Goal: Task Accomplishment & Management: Manage account settings

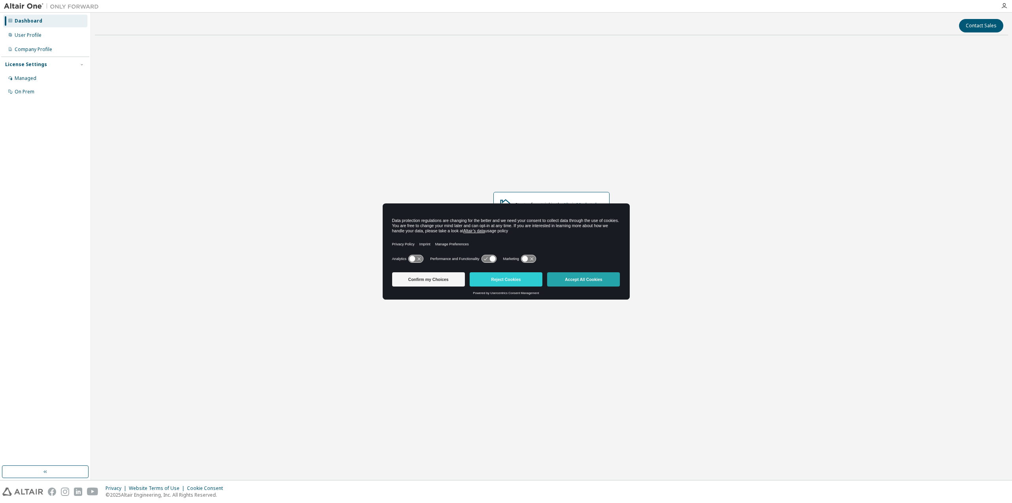
click at [583, 282] on button "Accept All Cookies" at bounding box center [583, 279] width 73 height 14
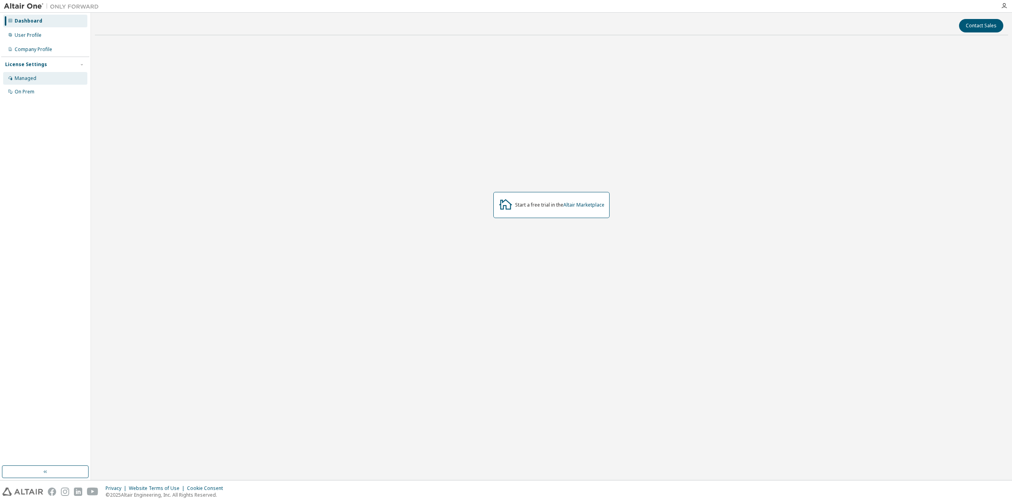
click at [48, 78] on div "Managed" at bounding box center [45, 78] width 84 height 13
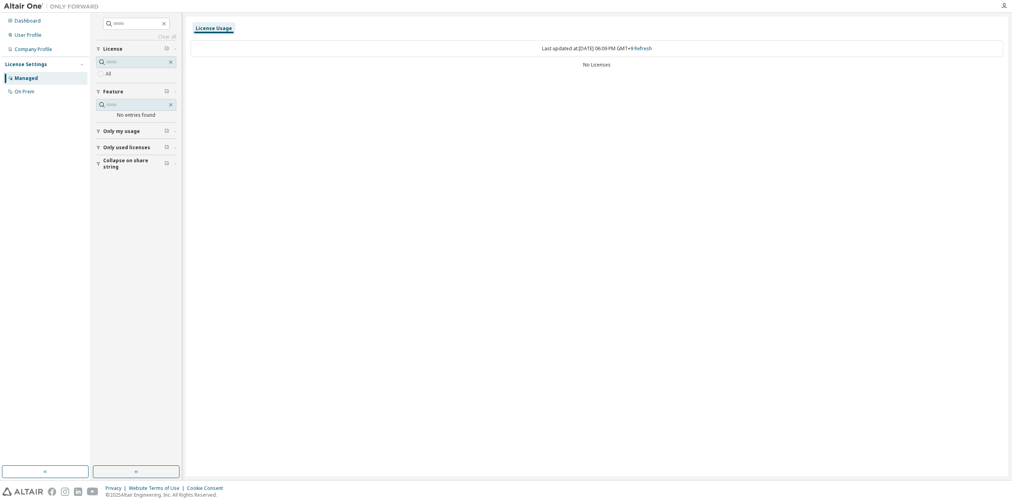
click at [208, 27] on div "License Usage" at bounding box center [214, 28] width 36 height 6
click at [153, 134] on button "Only my usage" at bounding box center [136, 131] width 80 height 17
click at [1005, 8] on icon "button" at bounding box center [1004, 6] width 6 height 6
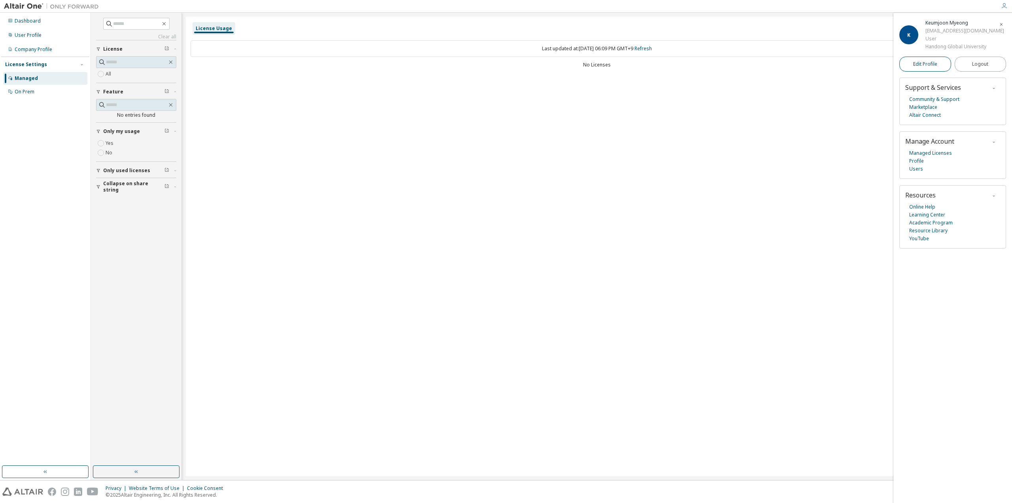
click at [937, 64] on span "Edit Profile" at bounding box center [925, 64] width 24 height 6
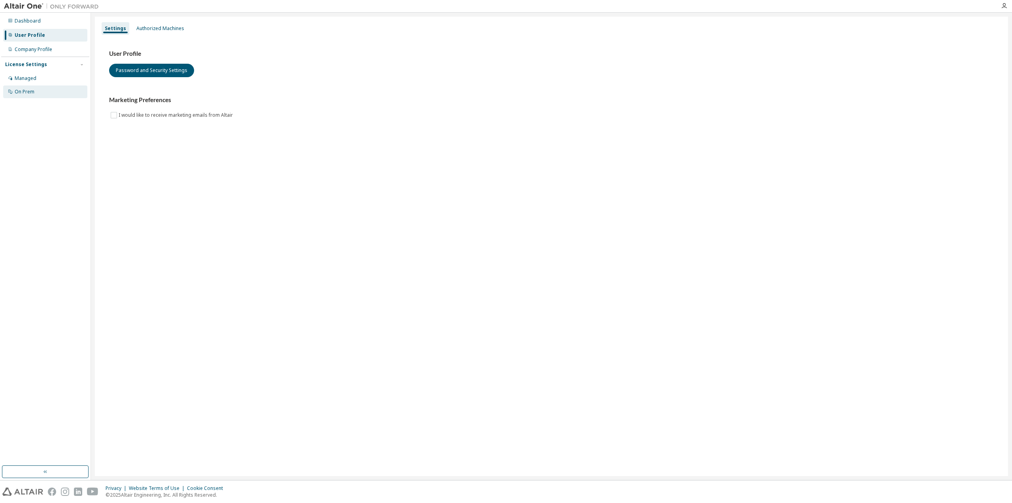
click at [51, 90] on div "On Prem" at bounding box center [45, 91] width 84 height 13
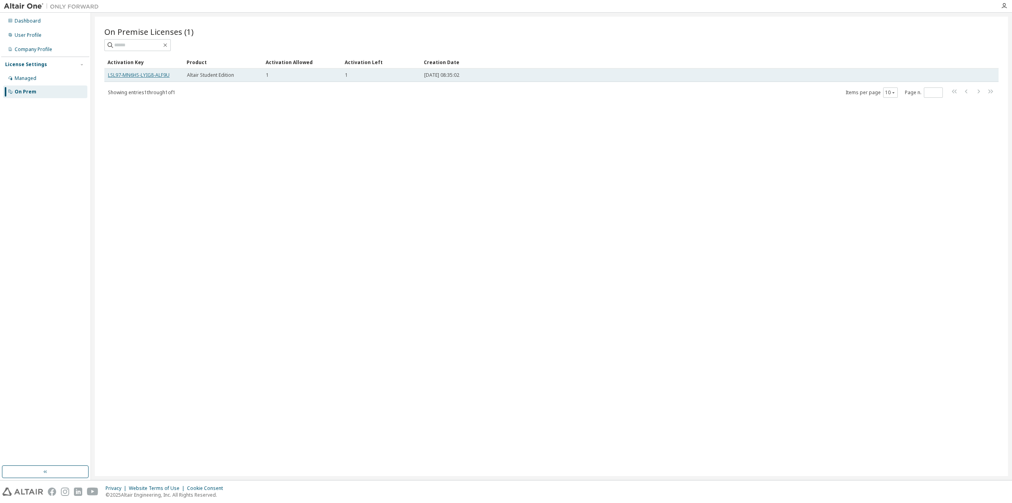
click at [155, 77] on link "LSL97-MN6HS-LYIG8-ALF9U" at bounding box center [139, 75] width 62 height 7
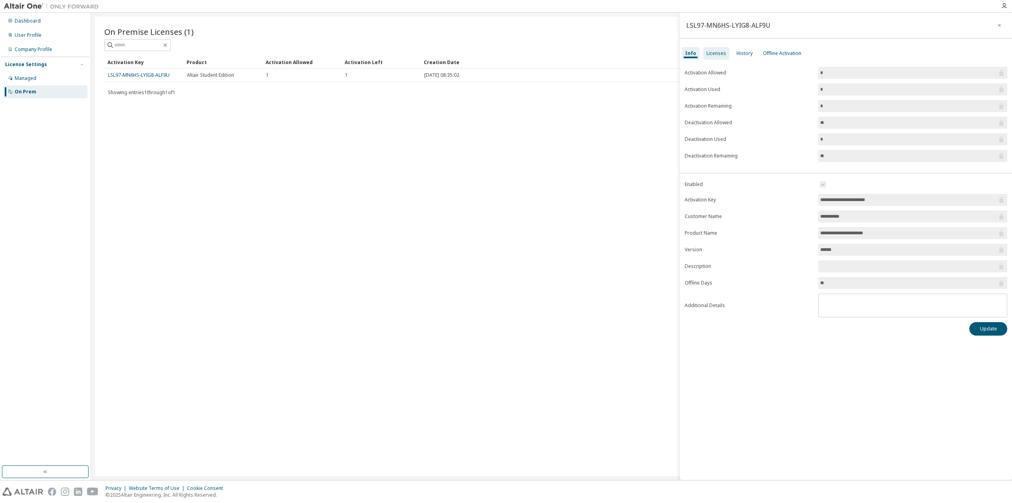
click at [715, 59] on div "Licenses" at bounding box center [716, 53] width 26 height 13
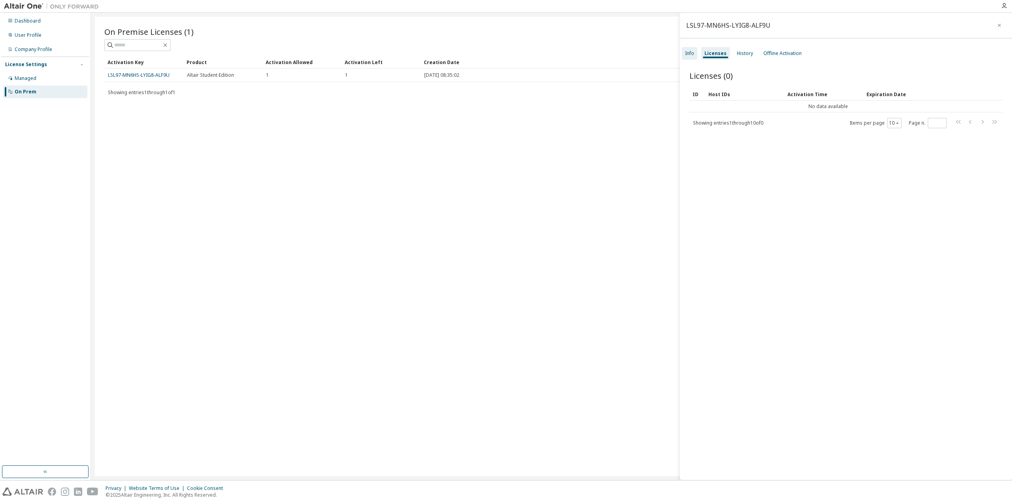
click at [690, 56] on div "Info" at bounding box center [689, 53] width 9 height 6
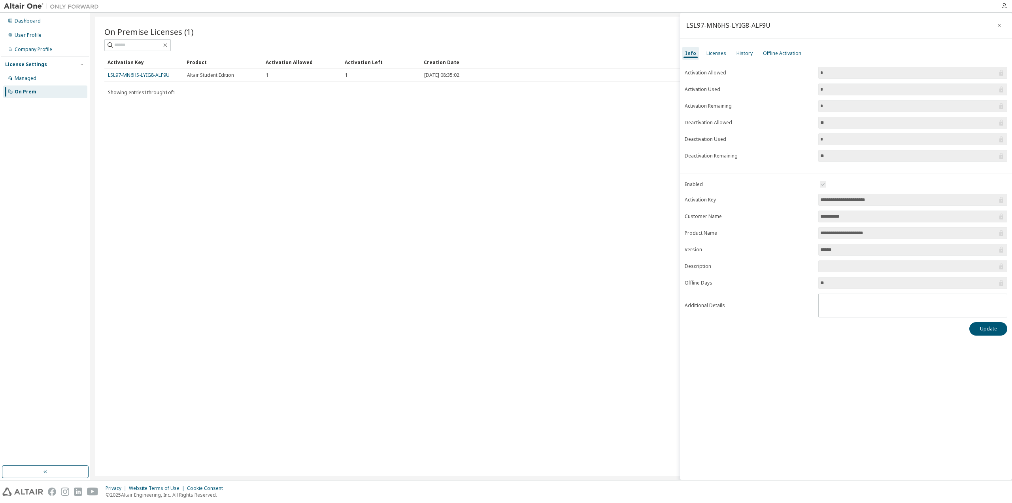
click at [834, 37] on div "LSL97-MN6HS-LYIG8-ALF9U" at bounding box center [846, 26] width 332 height 26
click at [1010, 3] on div at bounding box center [1005, 6] width 16 height 6
click at [1008, 5] on div at bounding box center [1005, 6] width 16 height 6
click at [1006, 6] on icon "button" at bounding box center [1004, 6] width 6 height 6
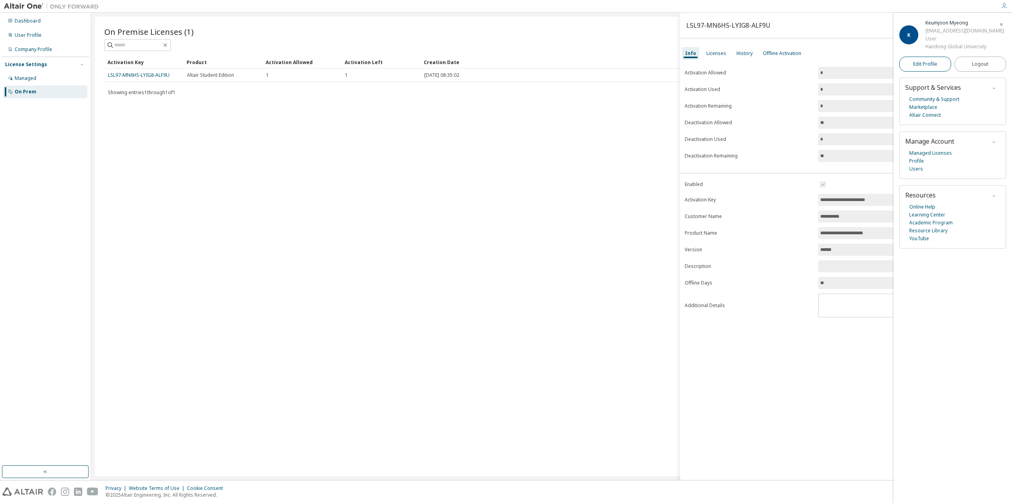
click at [939, 61] on link "Edit Profile" at bounding box center [926, 64] width 52 height 15
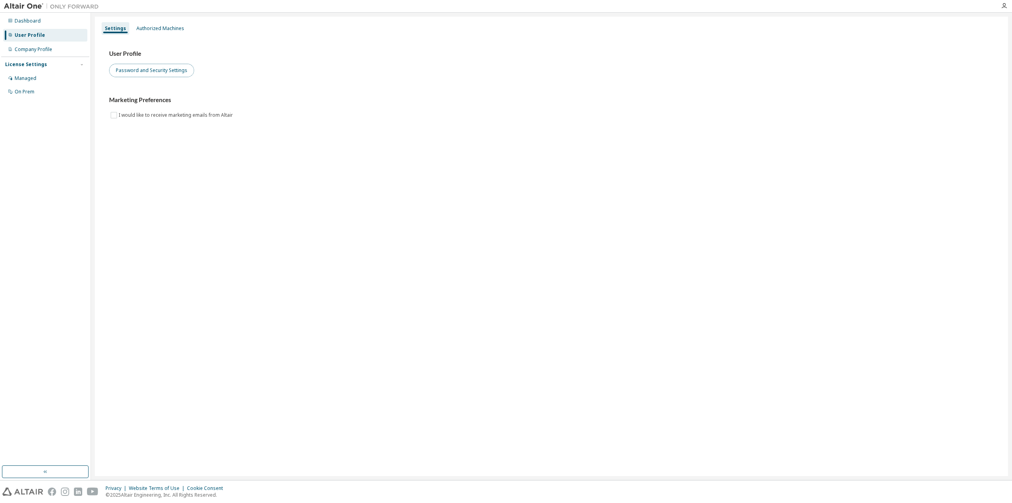
click at [143, 76] on button "Password and Security Settings" at bounding box center [151, 70] width 85 height 13
click at [50, 80] on div "Managed" at bounding box center [45, 78] width 84 height 13
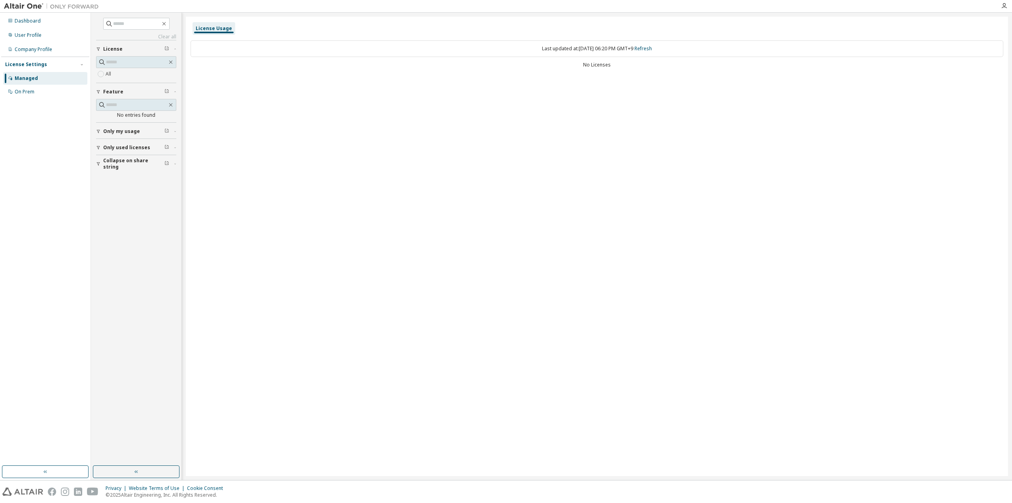
click at [567, 49] on div "Last updated at: [DATE] 06:20 PM GMT+9 Refresh" at bounding box center [597, 48] width 813 height 17
click at [649, 50] on link "Refresh" at bounding box center [643, 48] width 17 height 7
click at [55, 87] on div "On Prem" at bounding box center [45, 91] width 84 height 13
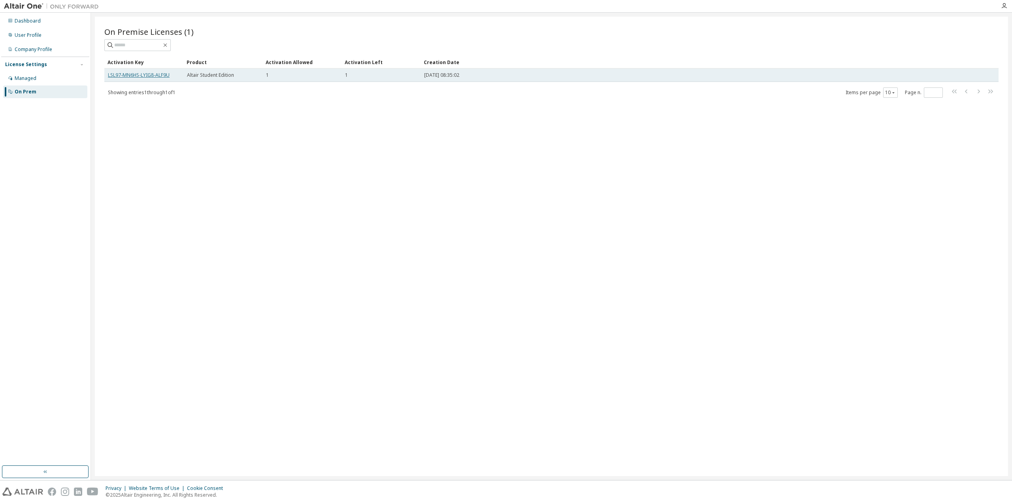
click at [142, 75] on link "LSL97-MN6HS-LYIG8-ALF9U" at bounding box center [139, 75] width 62 height 7
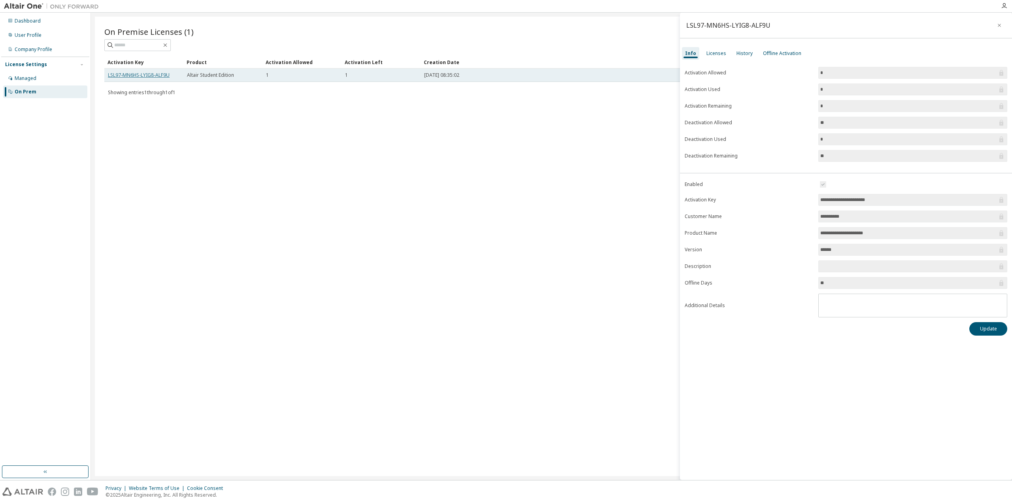
click at [169, 76] on link "LSL97-MN6HS-LYIG8-ALF9U" at bounding box center [139, 75] width 62 height 7
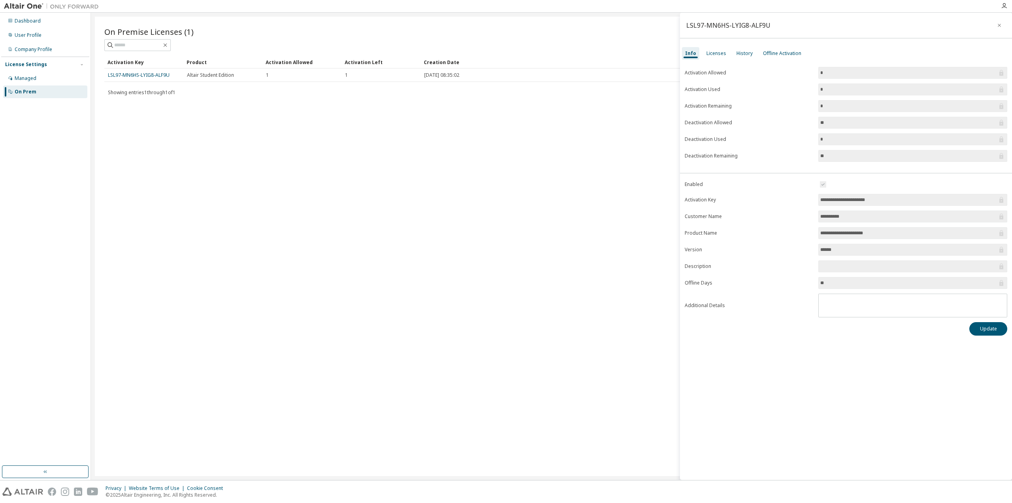
drag, startPoint x: 892, startPoint y: 199, endPoint x: 800, endPoint y: 214, distance: 93.0
click at [800, 214] on form "**********" at bounding box center [846, 249] width 323 height 138
click at [896, 200] on input "**********" at bounding box center [909, 200] width 177 height 8
drag, startPoint x: 896, startPoint y: 200, endPoint x: 803, endPoint y: 202, distance: 93.0
click at [803, 202] on form "**********" at bounding box center [846, 249] width 323 height 138
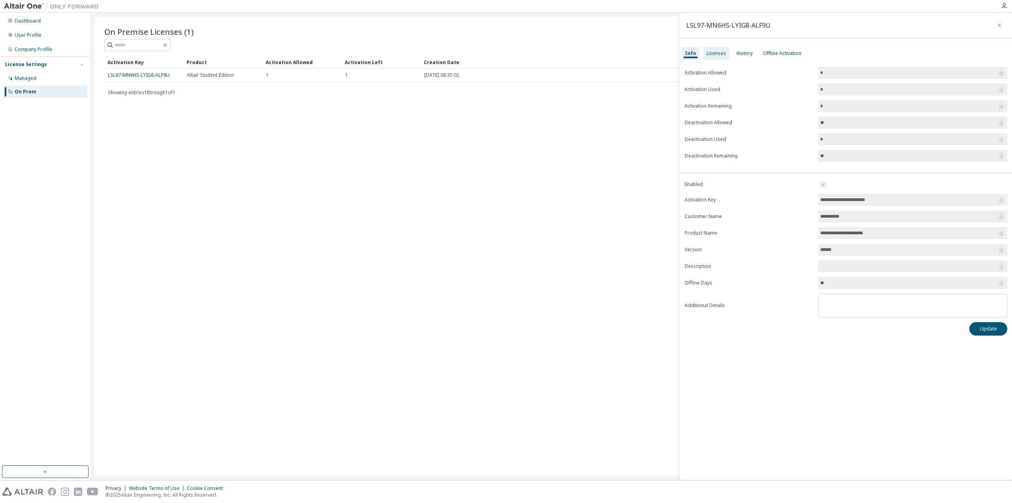
click at [716, 55] on div "Licenses" at bounding box center [717, 53] width 20 height 6
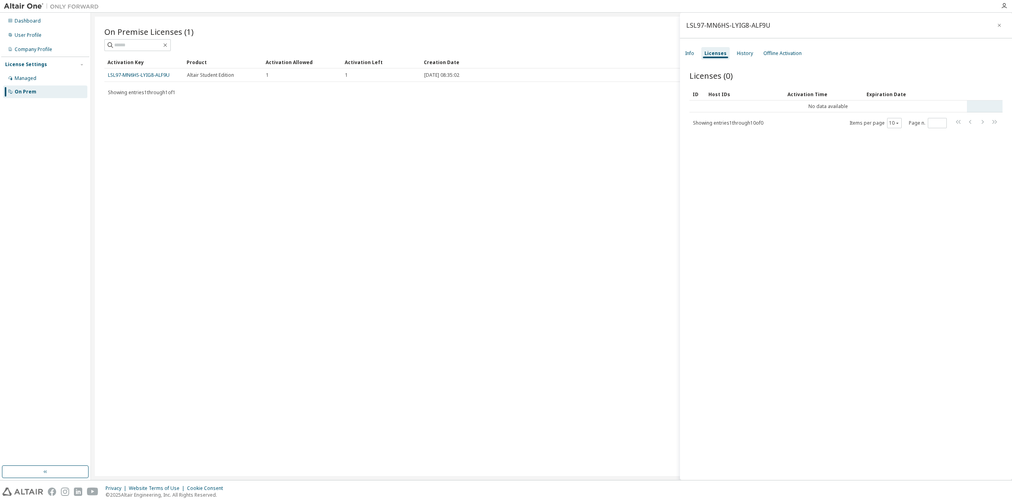
click at [823, 108] on td "No data available" at bounding box center [829, 106] width 278 height 12
click at [824, 108] on td "No data available" at bounding box center [829, 106] width 278 height 12
click at [827, 106] on td "No data available" at bounding box center [829, 106] width 278 height 12
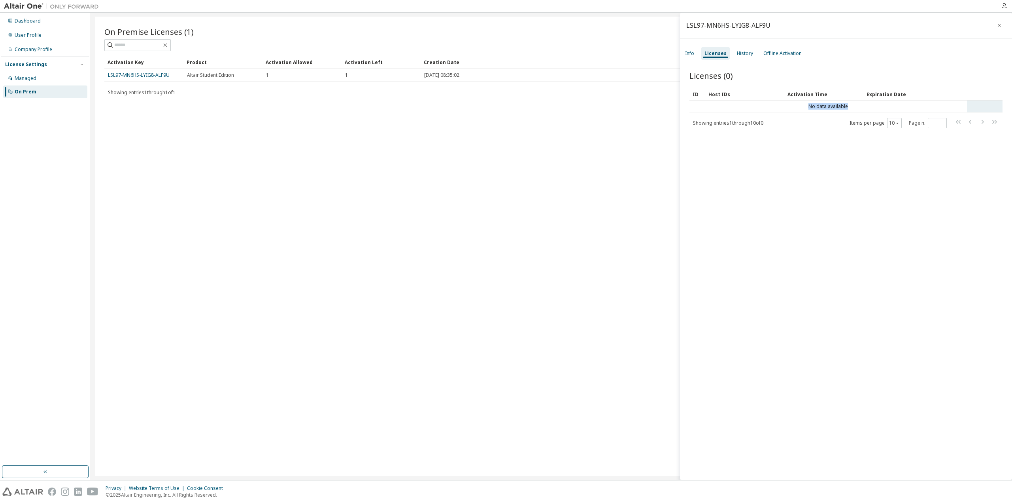
click at [828, 106] on td "No data available" at bounding box center [829, 106] width 278 height 12
click at [793, 138] on div "Licenses (0) Clear Load Save Save As Field Operator Value Select filter Select …" at bounding box center [846, 276] width 332 height 431
click at [794, 136] on div "Licenses (0) Clear Load Save Save As Field Operator Value Select filter Select …" at bounding box center [846, 276] width 332 height 431
click at [817, 92] on div "Activation Time" at bounding box center [824, 94] width 73 height 13
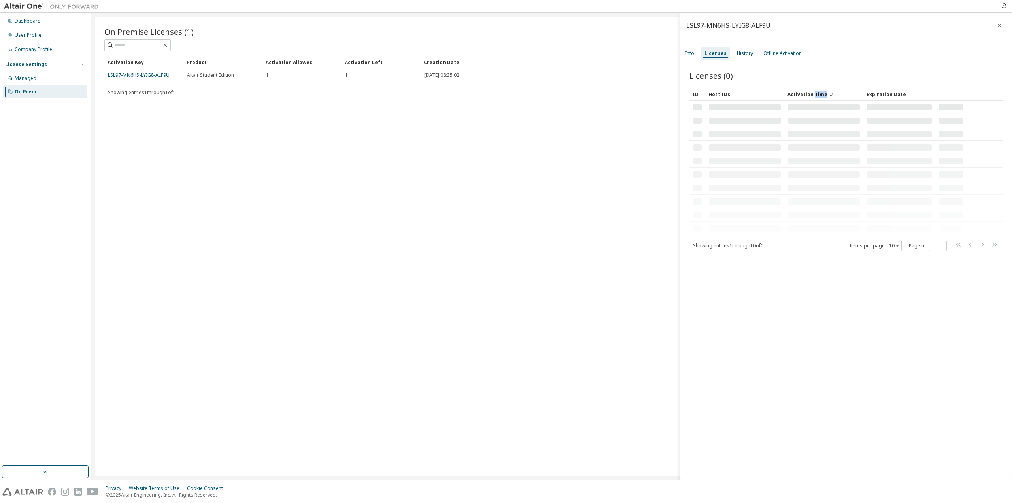
click at [817, 92] on div "Activation Time" at bounding box center [824, 94] width 73 height 13
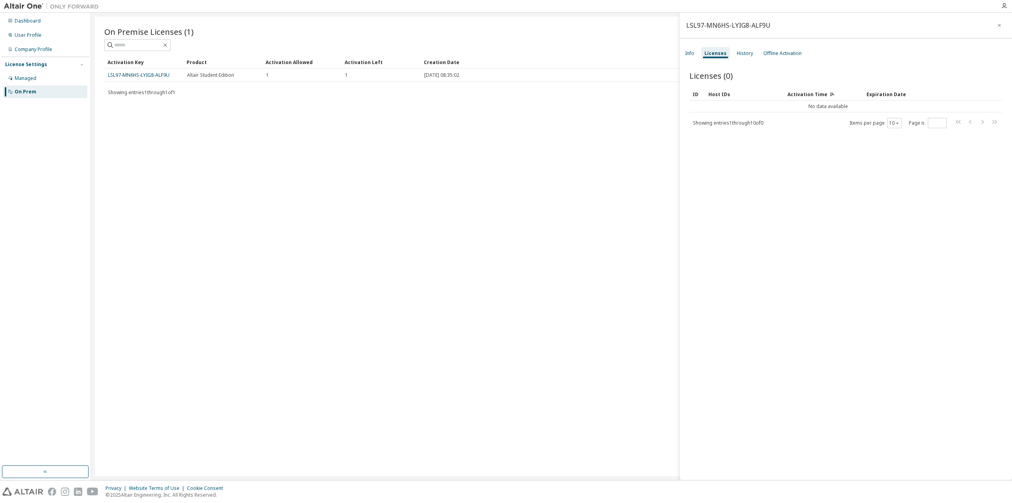
click at [722, 99] on div "Host IDs" at bounding box center [745, 94] width 73 height 13
click at [57, 30] on div "User Profile" at bounding box center [45, 35] width 84 height 13
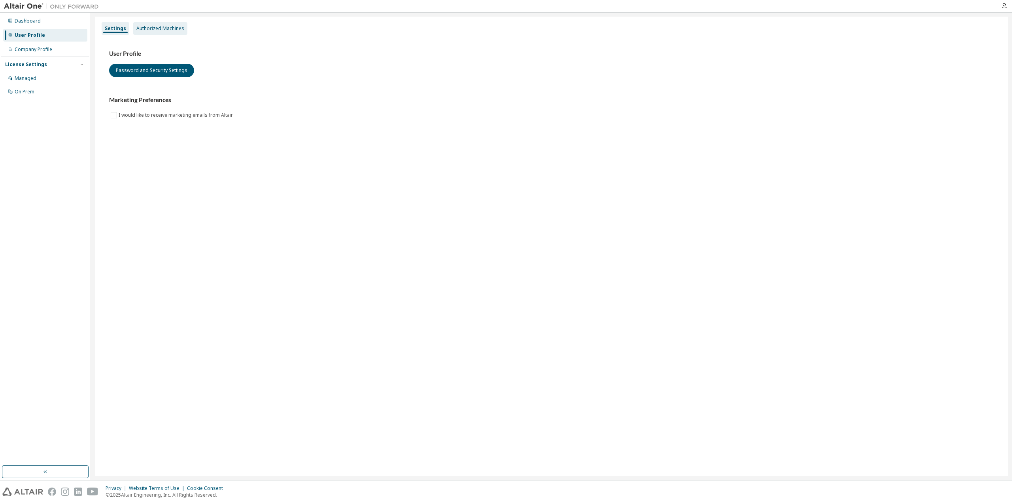
click at [156, 25] on div "Authorized Machines" at bounding box center [160, 28] width 48 height 6
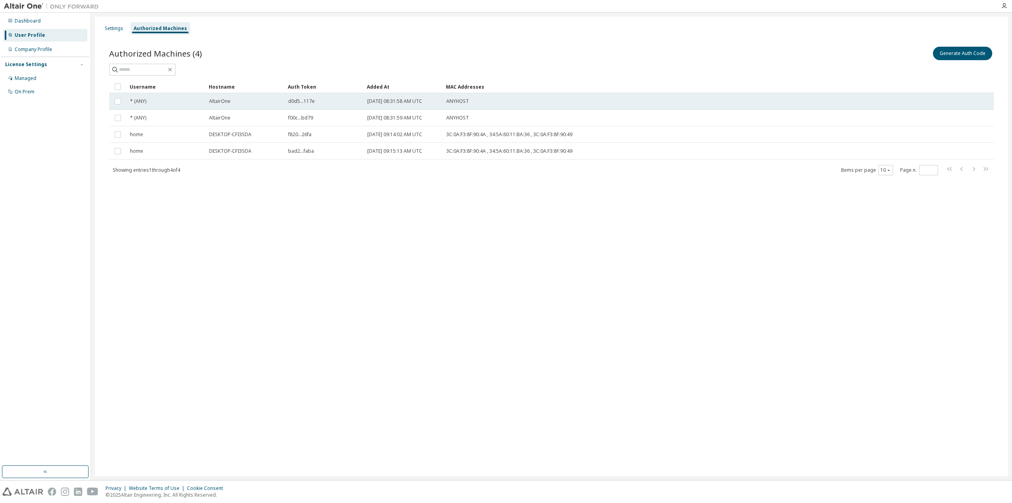
click at [147, 103] on div "* (ANY)" at bounding box center [166, 101] width 72 height 6
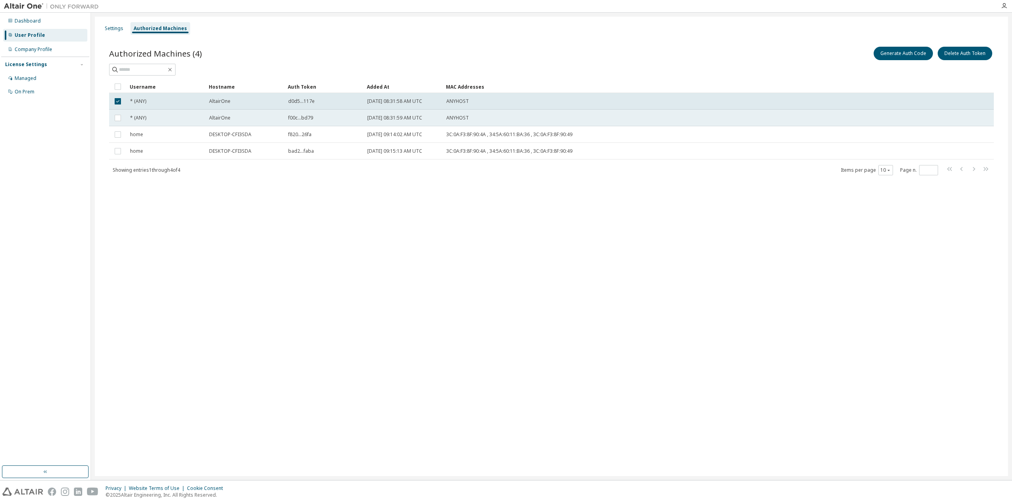
click at [164, 116] on div "* (ANY)" at bounding box center [166, 118] width 72 height 6
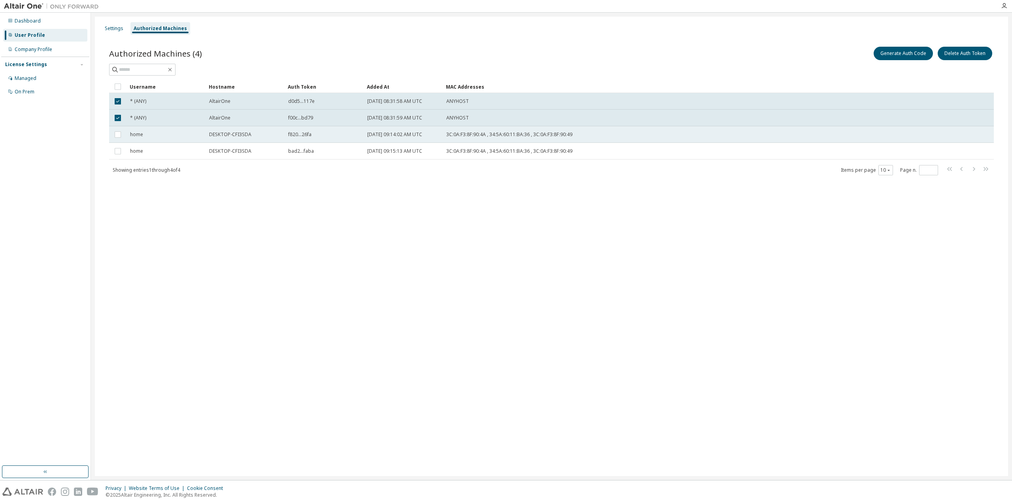
click at [168, 129] on td "home" at bounding box center [166, 134] width 79 height 17
click at [172, 142] on td "home" at bounding box center [166, 134] width 79 height 17
click at [186, 136] on div "home" at bounding box center [166, 134] width 72 height 6
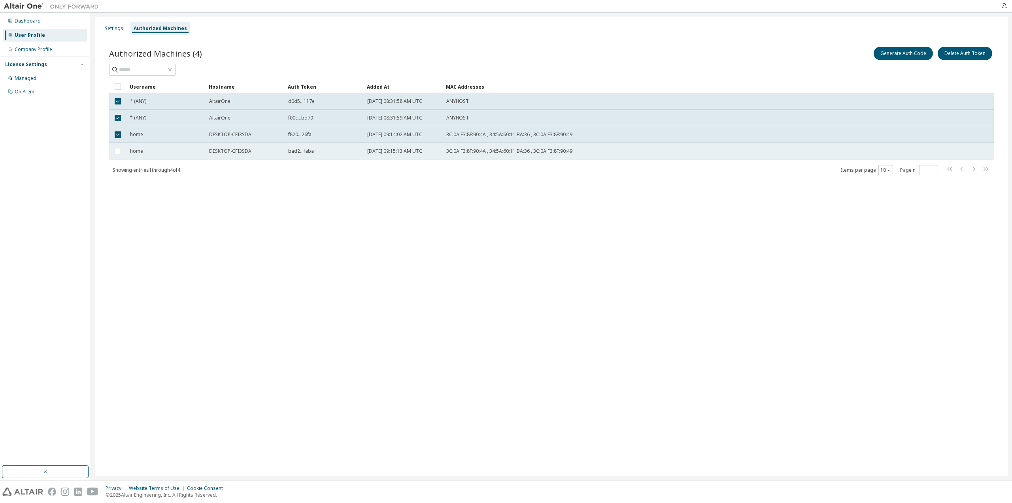
click at [181, 145] on td "home" at bounding box center [166, 151] width 79 height 17
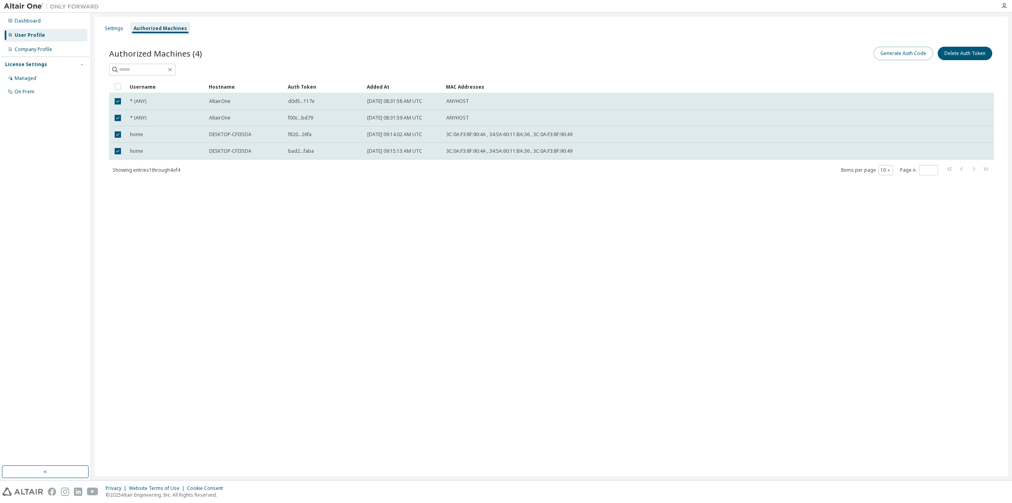
click at [905, 52] on button "Generate Auth Code" at bounding box center [903, 53] width 59 height 13
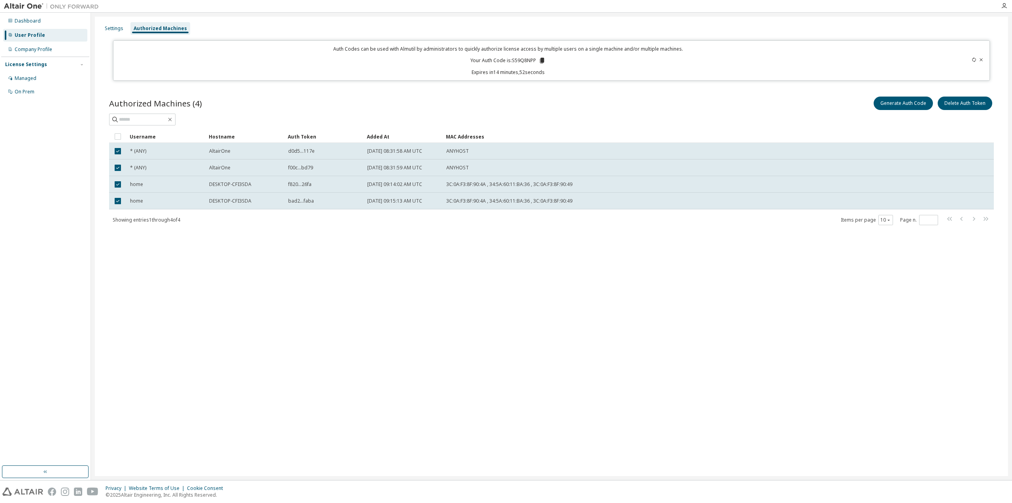
click at [406, 291] on div "Settings Authorized Machines Auth Codes can be used with Almutil by administrat…" at bounding box center [551, 246] width 913 height 459
click at [916, 266] on div "Settings Authorized Machines Auth Codes can be used with Almutil by administrat…" at bounding box center [551, 246] width 913 height 459
drag, startPoint x: 331, startPoint y: 50, endPoint x: 410, endPoint y: 47, distance: 79.2
click at [407, 47] on p "Auth Codes can be used with Almutil by administrators to quickly authorize lice…" at bounding box center [508, 48] width 780 height 7
drag, startPoint x: 427, startPoint y: 46, endPoint x: 465, endPoint y: 49, distance: 38.1
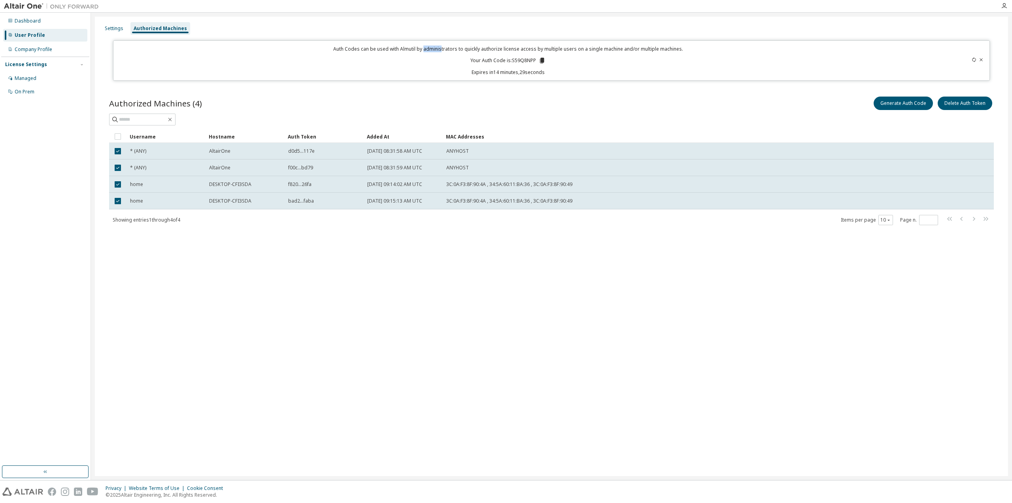
click at [443, 46] on p "Auth Codes can be used with Almutil by administrators to quickly authorize lice…" at bounding box center [508, 48] width 780 height 7
drag, startPoint x: 505, startPoint y: 49, endPoint x: 553, endPoint y: 51, distance: 48.7
click at [543, 49] on p "Auth Codes can be used with Almutil by administrators to quickly authorize lice…" at bounding box center [508, 48] width 780 height 7
click at [598, 53] on div "Auth Codes can be used with Almutil by administrators to quickly authorize lice…" at bounding box center [508, 60] width 780 height 30
drag, startPoint x: 697, startPoint y: 49, endPoint x: 579, endPoint y: 59, distance: 118.6
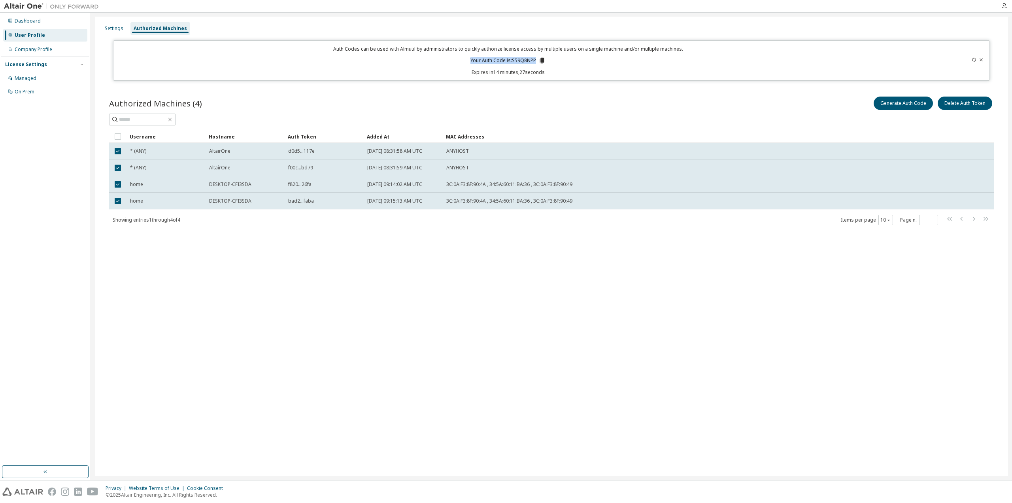
click at [580, 59] on div "Auth Codes can be used with Almutil by administrators to quickly authorize lice…" at bounding box center [508, 60] width 780 height 30
click at [562, 52] on p "Auth Codes can be used with Almutil by administrators to quickly authorize lice…" at bounding box center [508, 48] width 780 height 7
drag, startPoint x: 560, startPoint y: 50, endPoint x: 465, endPoint y: 57, distance: 94.8
click at [492, 54] on div "Auth Codes can be used with Almutil by administrators to quickly authorize lice…" at bounding box center [508, 60] width 780 height 30
click at [363, 60] on div "Auth Codes can be used with Almutil by administrators to quickly authorize lice…" at bounding box center [508, 60] width 780 height 30
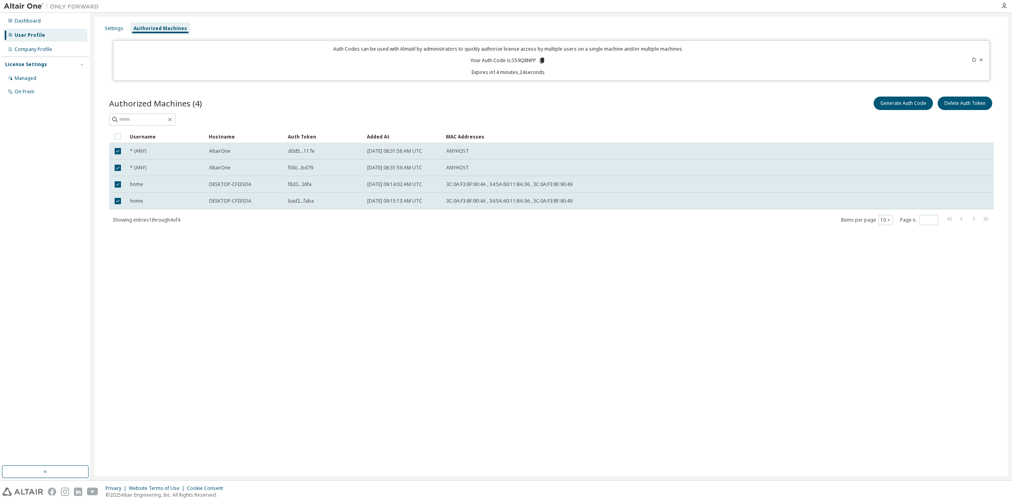
click at [297, 78] on div "Auth Codes can be used with Almutil by administrators to quickly authorize lice…" at bounding box center [551, 60] width 877 height 40
click at [46, 28] on div "Dashboard User Profile Company Profile License Settings Managed On Prem" at bounding box center [45, 56] width 88 height 85
click at [49, 23] on div "Dashboard" at bounding box center [45, 21] width 84 height 13
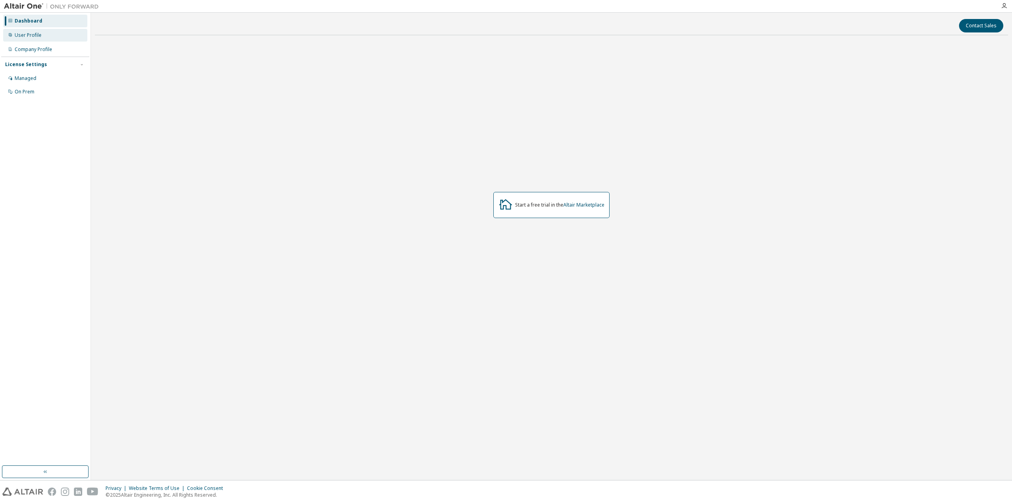
click at [50, 40] on div "User Profile" at bounding box center [45, 35] width 84 height 13
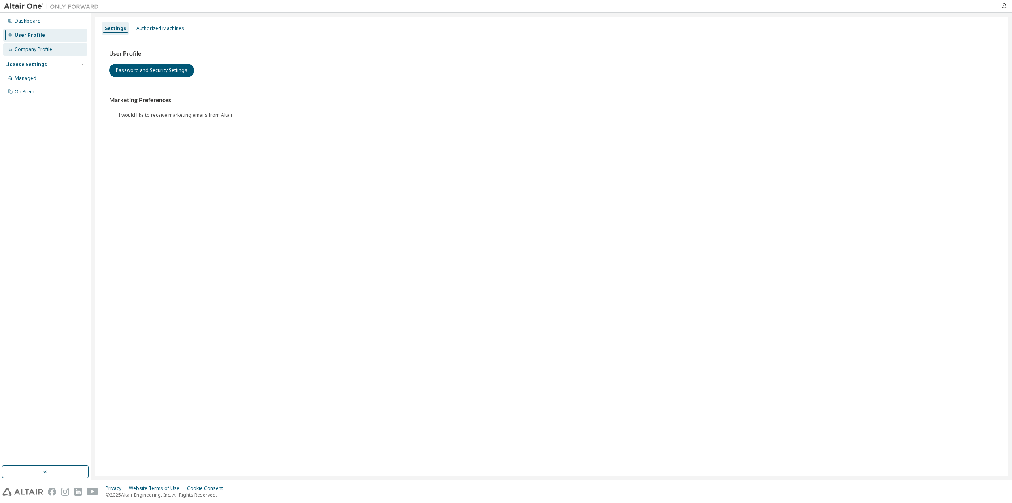
click at [56, 53] on div "Company Profile" at bounding box center [45, 49] width 84 height 13
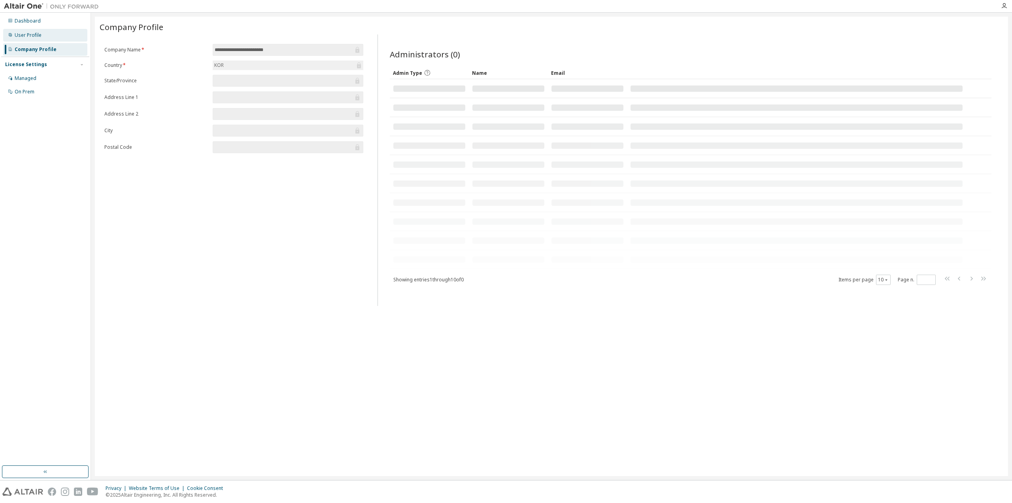
click at [53, 32] on div "User Profile" at bounding box center [45, 35] width 84 height 13
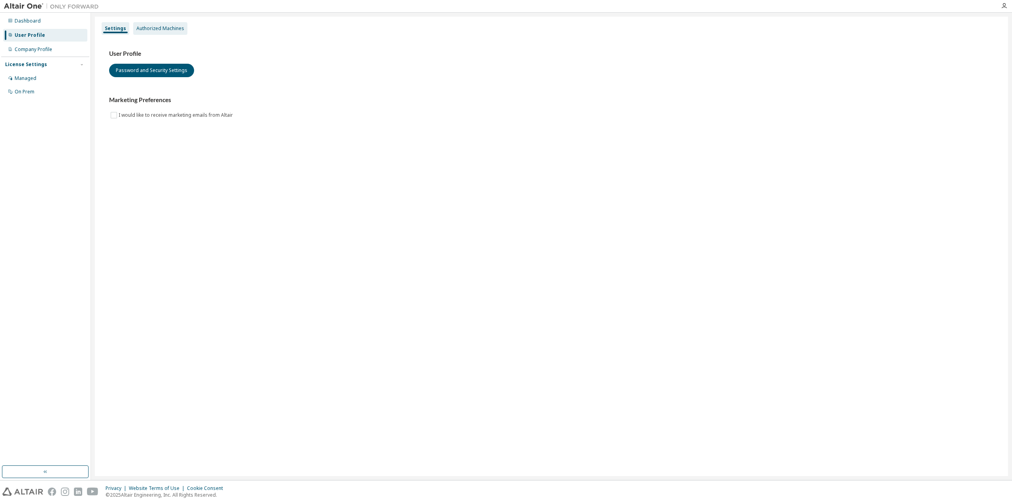
click at [159, 26] on div "Authorized Machines" at bounding box center [160, 28] width 48 height 6
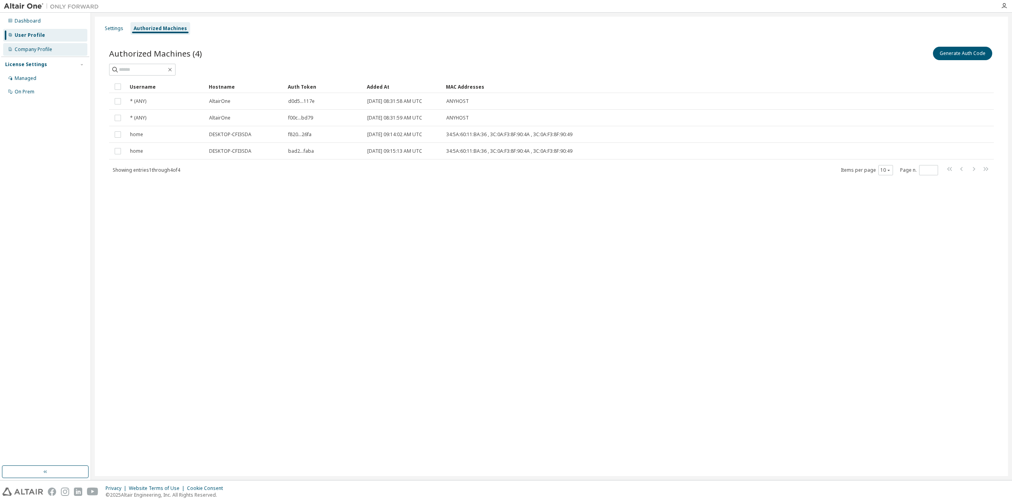
click at [20, 48] on div "Company Profile" at bounding box center [34, 49] width 38 height 6
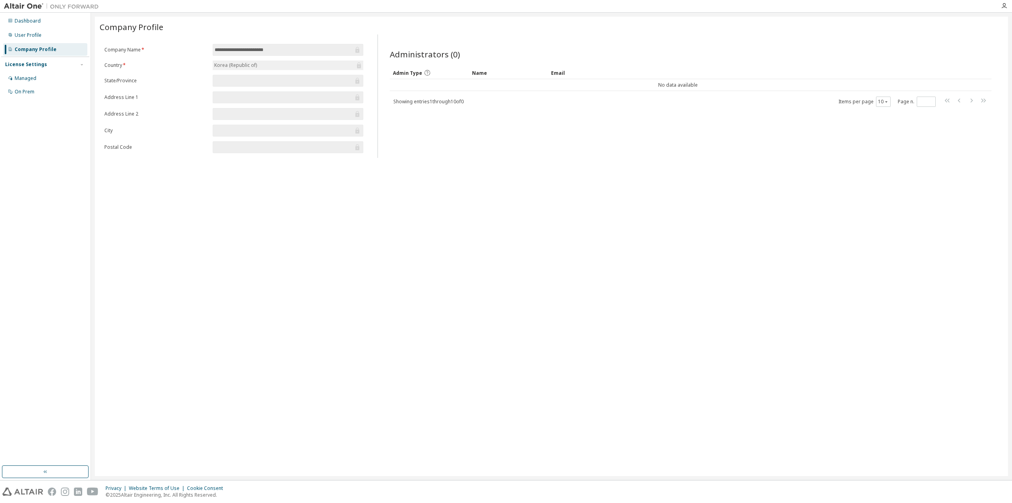
click at [257, 72] on form "**********" at bounding box center [233, 98] width 259 height 109
click at [240, 83] on input "text" at bounding box center [284, 81] width 139 height 8
click at [273, 78] on input "text" at bounding box center [284, 81] width 139 height 8
click at [233, 49] on input "**********" at bounding box center [284, 50] width 139 height 8
click at [291, 51] on input "**********" at bounding box center [284, 50] width 139 height 8
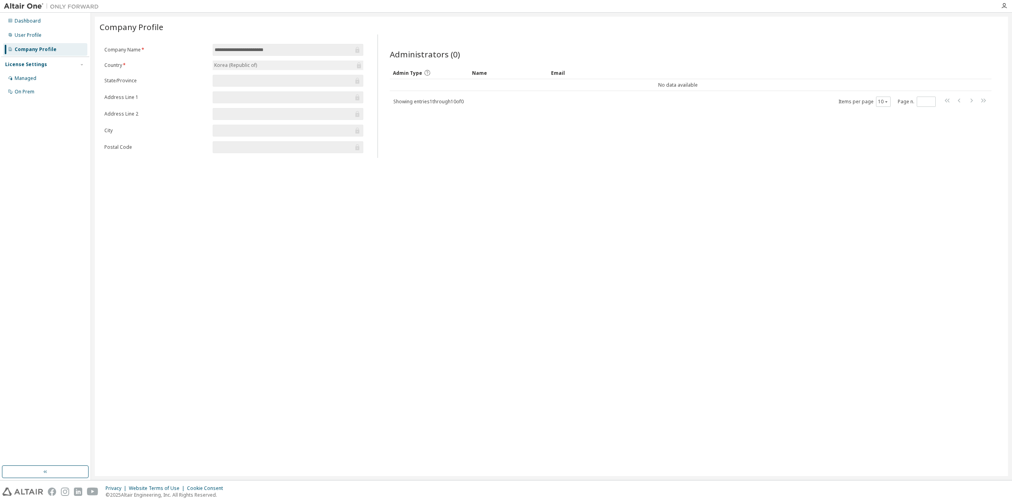
click at [54, 72] on div "License Settings Managed On Prem" at bounding box center [45, 78] width 88 height 42
click at [39, 74] on div "Managed" at bounding box center [45, 78] width 84 height 13
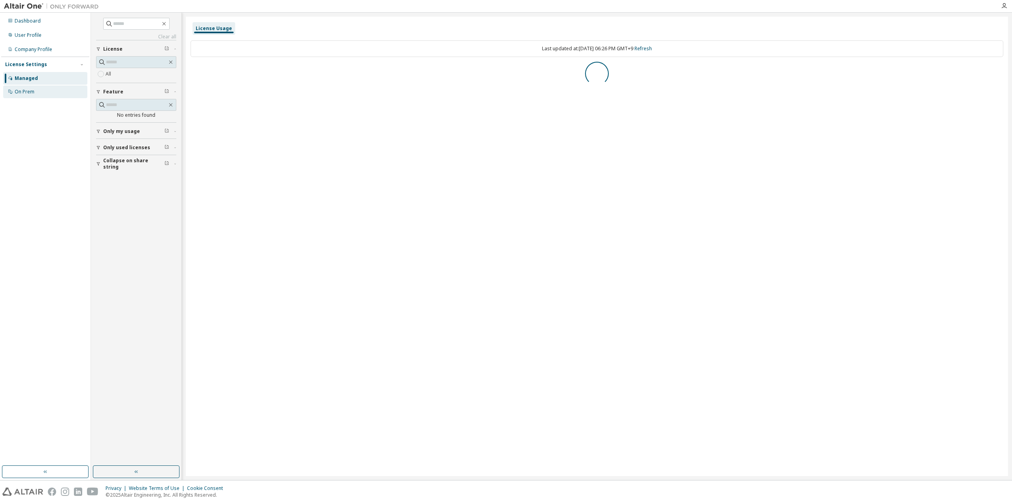
click at [43, 89] on div "On Prem" at bounding box center [45, 91] width 84 height 13
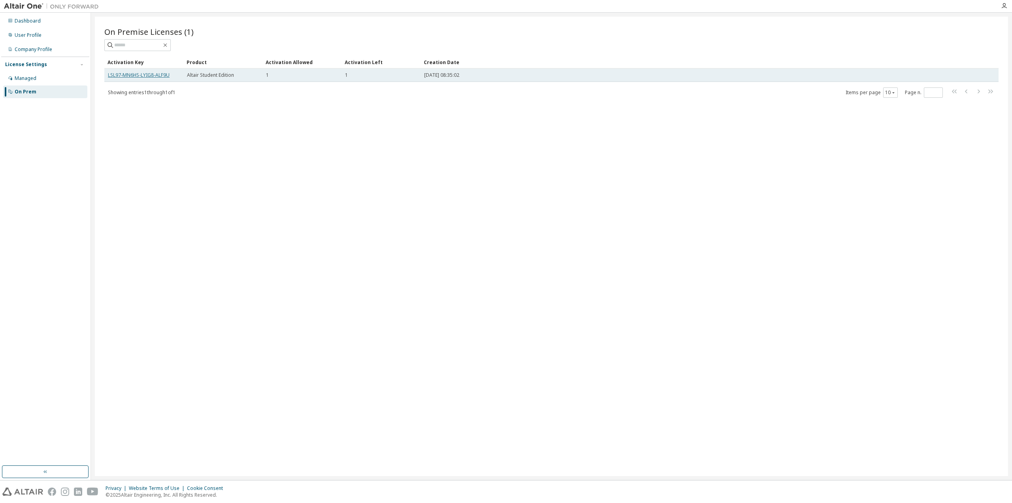
click at [150, 75] on link "LSL97-MN6HS-LYIG8-ALF9U" at bounding box center [139, 75] width 62 height 7
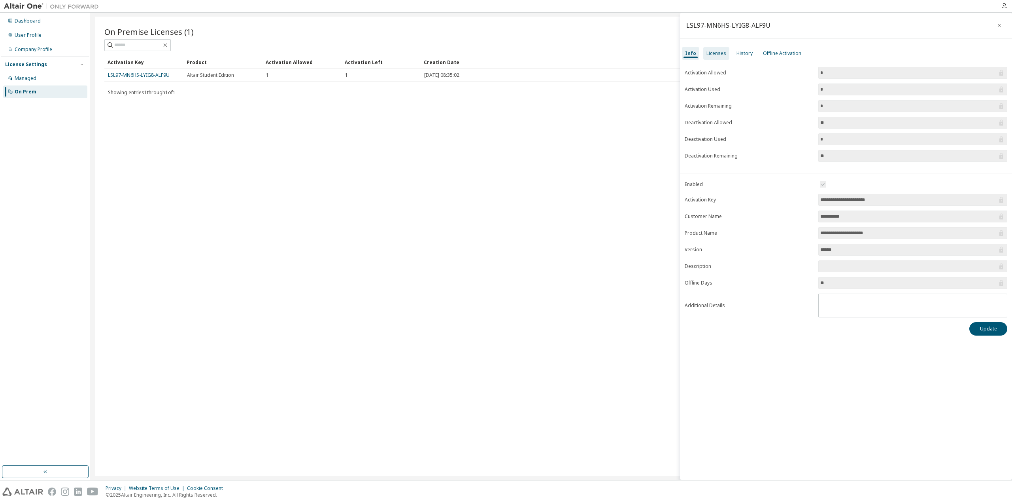
click at [719, 55] on div "Licenses" at bounding box center [717, 53] width 20 height 6
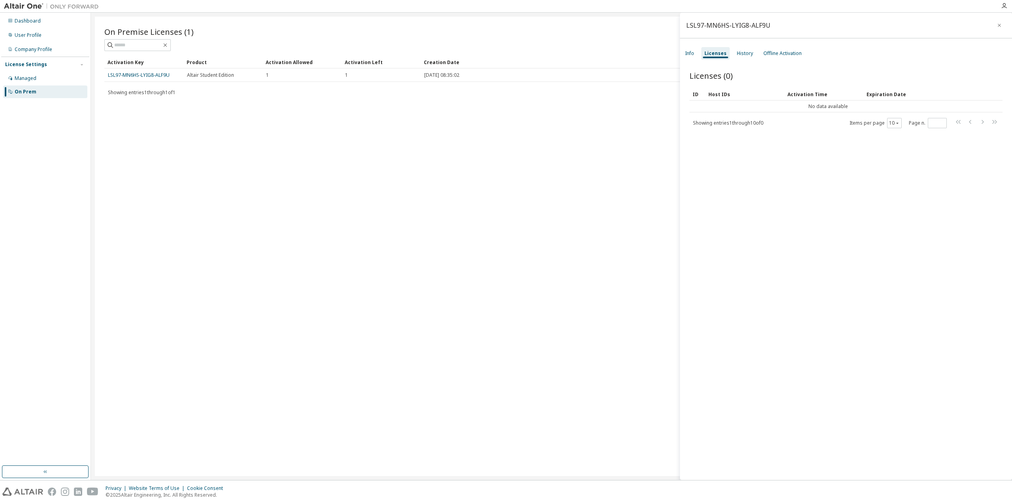
click at [792, 92] on div "Activation Time" at bounding box center [824, 94] width 73 height 13
click at [799, 89] on div "Activation Time" at bounding box center [824, 94] width 73 height 13
click at [753, 52] on div "History" at bounding box center [745, 53] width 23 height 13
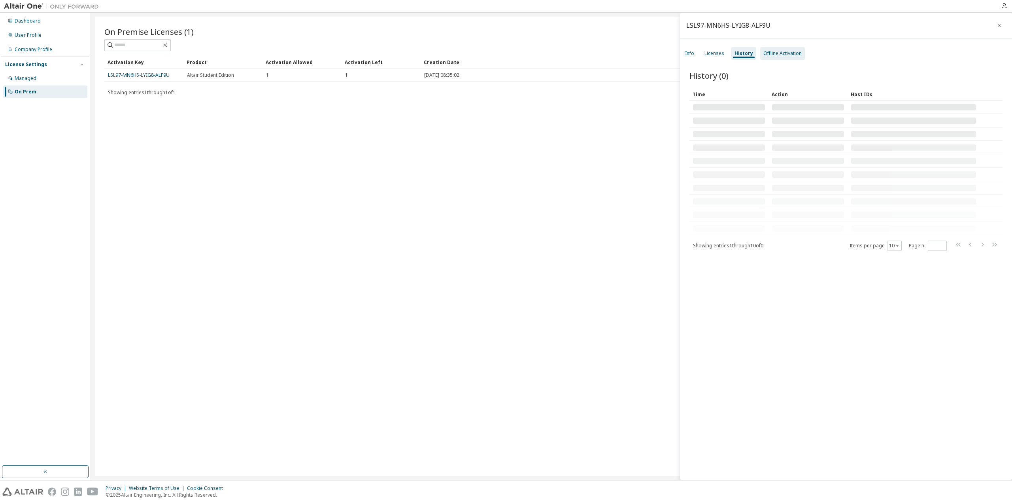
click at [780, 48] on div "Offline Activation" at bounding box center [782, 53] width 45 height 13
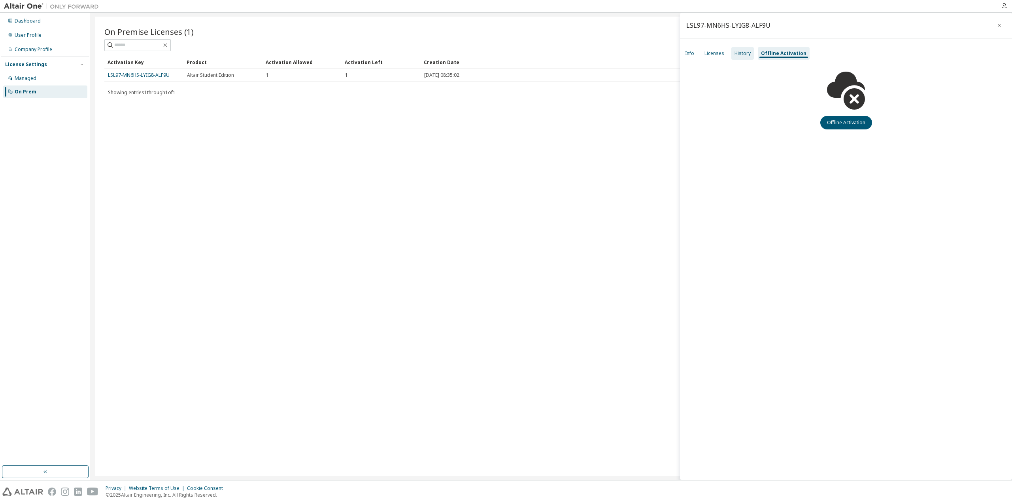
click at [736, 54] on div "History" at bounding box center [743, 53] width 16 height 6
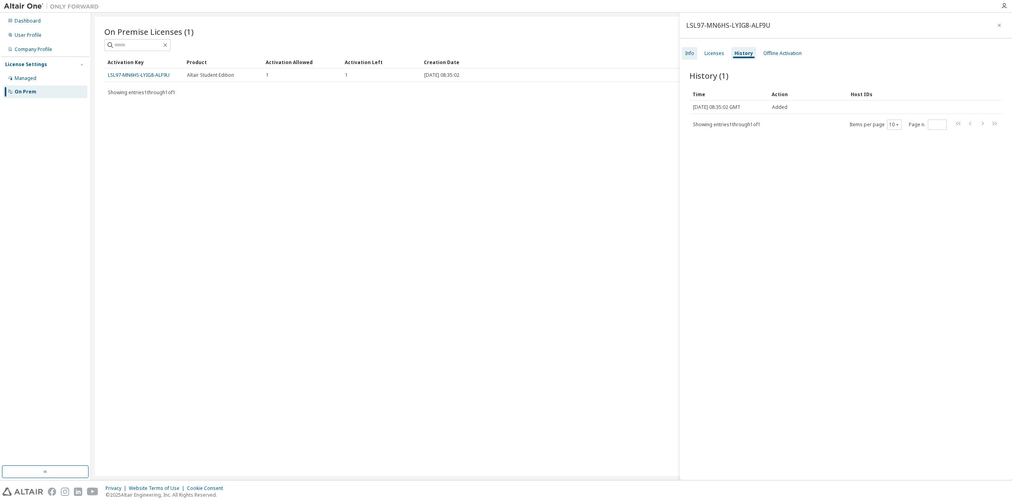
click at [688, 50] on div "Info" at bounding box center [689, 53] width 9 height 6
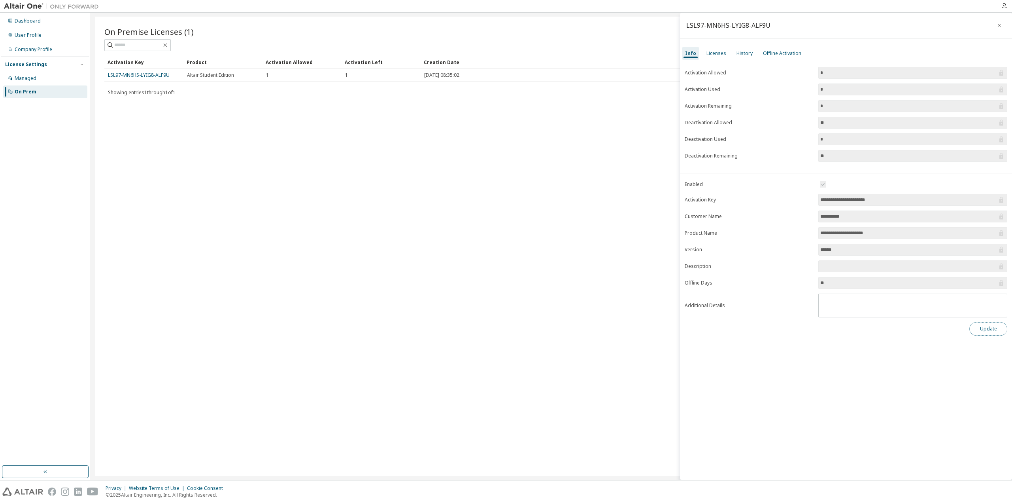
click at [996, 330] on button "Update" at bounding box center [989, 328] width 38 height 13
click at [915, 266] on input "text" at bounding box center [909, 266] width 177 height 8
click at [723, 52] on div "Licenses" at bounding box center [717, 53] width 20 height 6
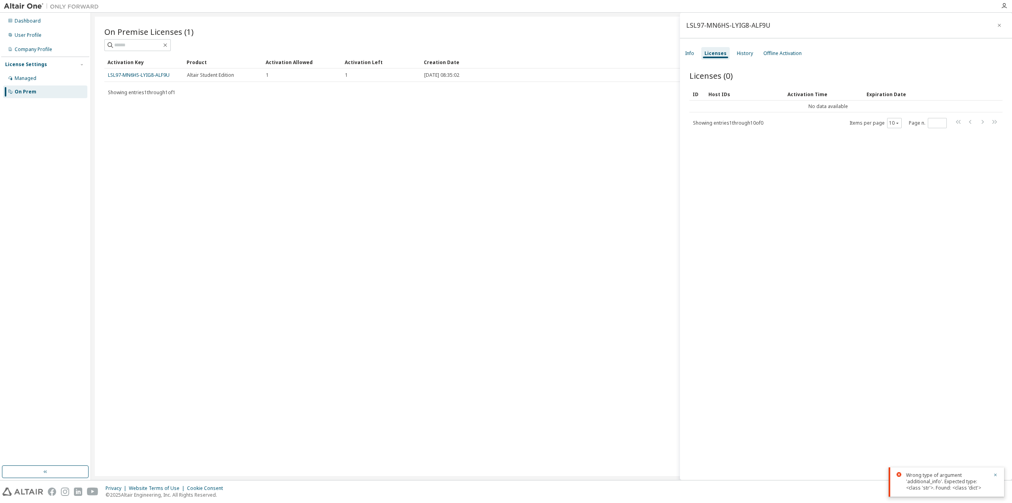
click at [689, 46] on div "LSL97-MN6HS-LYIG8-ALF9U Info Licenses History Offline Activation Licenses (0) C…" at bounding box center [846, 246] width 332 height 467
click at [695, 56] on div "Info" at bounding box center [689, 53] width 15 height 13
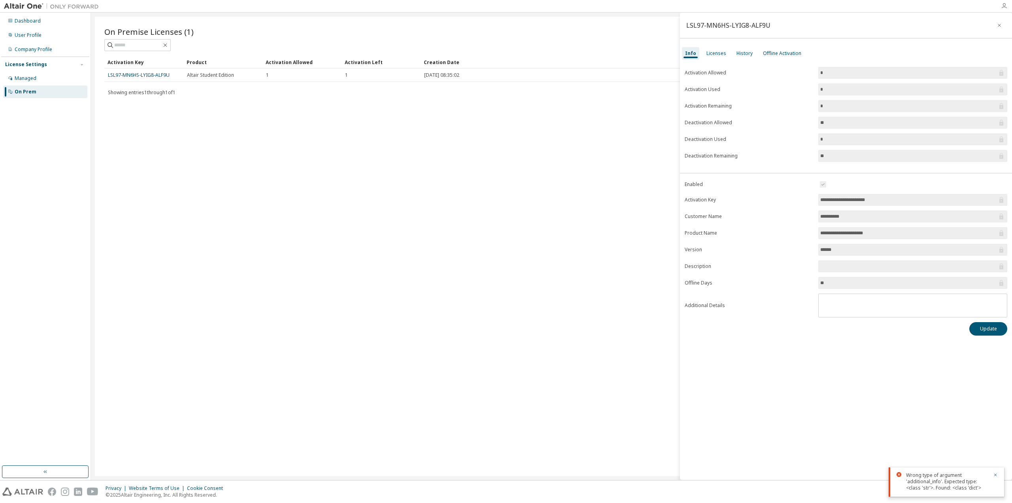
click at [1004, 9] on icon "button" at bounding box center [1004, 6] width 6 height 6
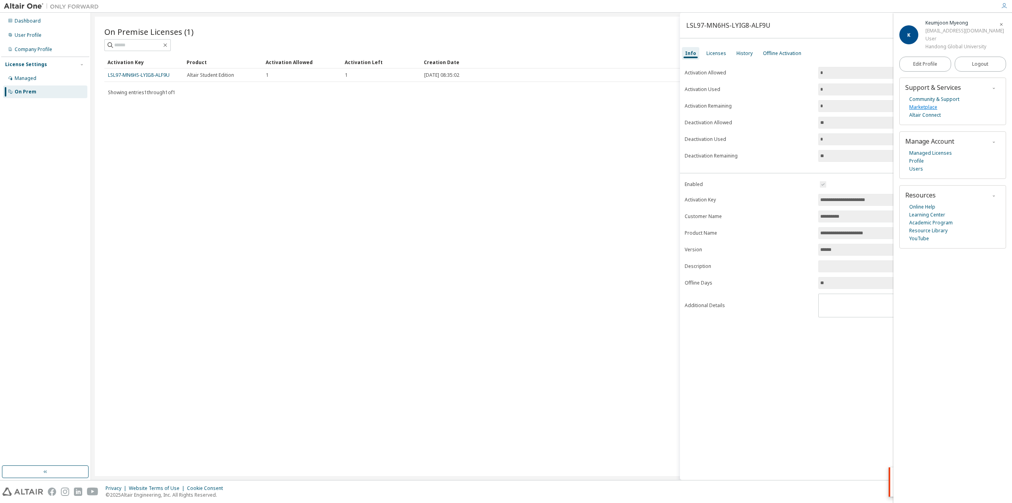
click at [927, 110] on link "Marketplace" at bounding box center [924, 107] width 28 height 8
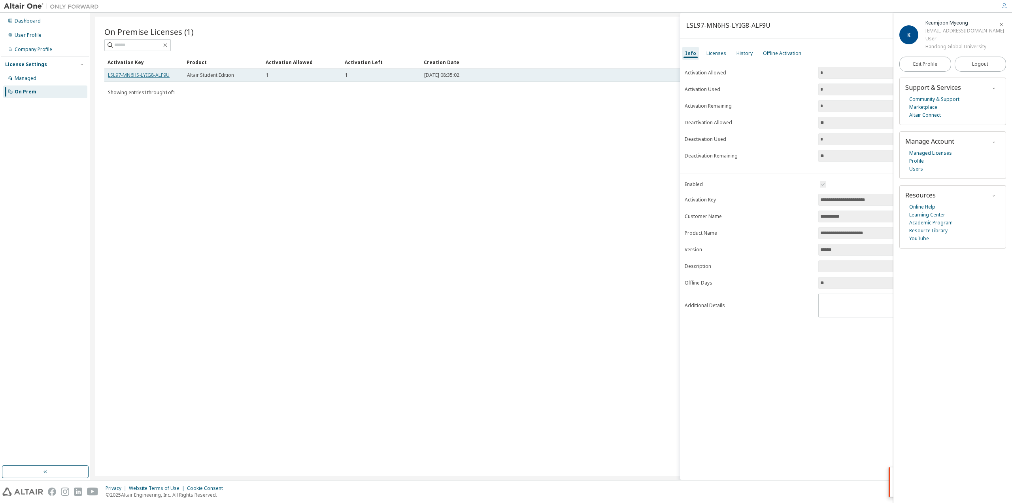
click at [168, 75] on link "LSL97-MN6HS-LYIG8-ALF9U" at bounding box center [139, 75] width 62 height 7
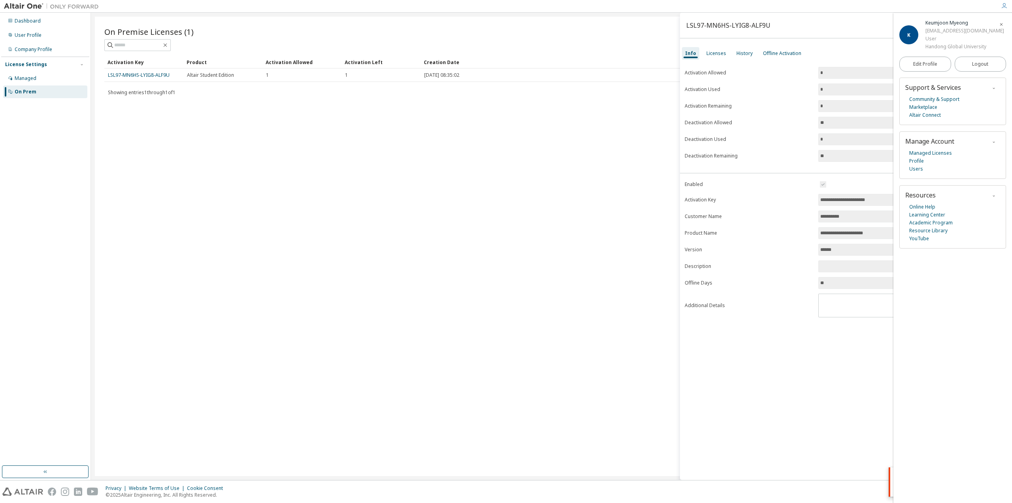
drag, startPoint x: 166, startPoint y: 75, endPoint x: 123, endPoint y: 126, distance: 67.0
click at [123, 126] on div "On Premise Licenses (1) Clear Load Save Save As Field Operator Value Select fil…" at bounding box center [551, 246] width 913 height 459
drag, startPoint x: 104, startPoint y: 77, endPoint x: 170, endPoint y: 93, distance: 68.8
click at [170, 93] on div "On Premise Licenses (1) Clear Load Save Save As Field Operator Value Select fil…" at bounding box center [551, 246] width 913 height 459
click at [212, 115] on div "On Premise Licenses (1) Clear Load Save Save As Field Operator Value Select fil…" at bounding box center [551, 246] width 913 height 459
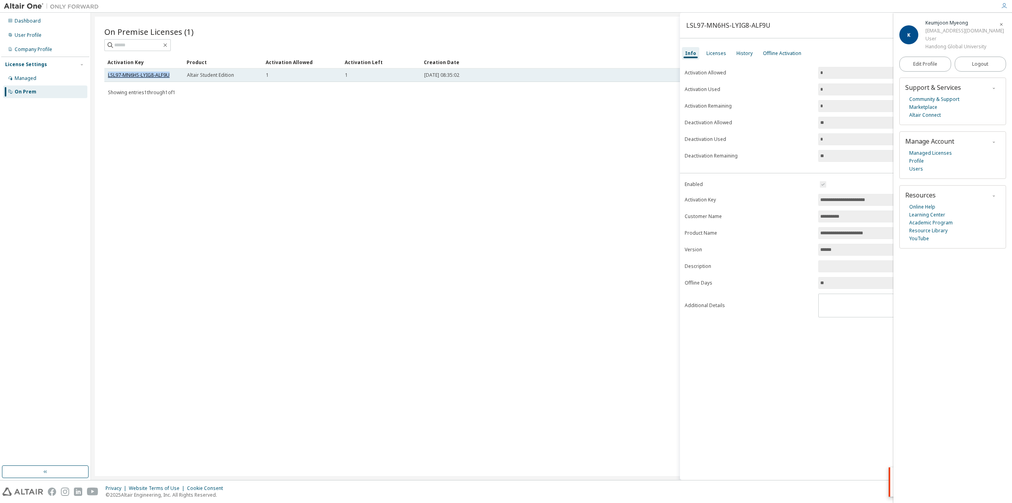
drag, startPoint x: 173, startPoint y: 74, endPoint x: 108, endPoint y: 78, distance: 64.6
click at [108, 78] on div "LSL97-MN6HS-LYIG8-ALF9U" at bounding box center [144, 75] width 72 height 6
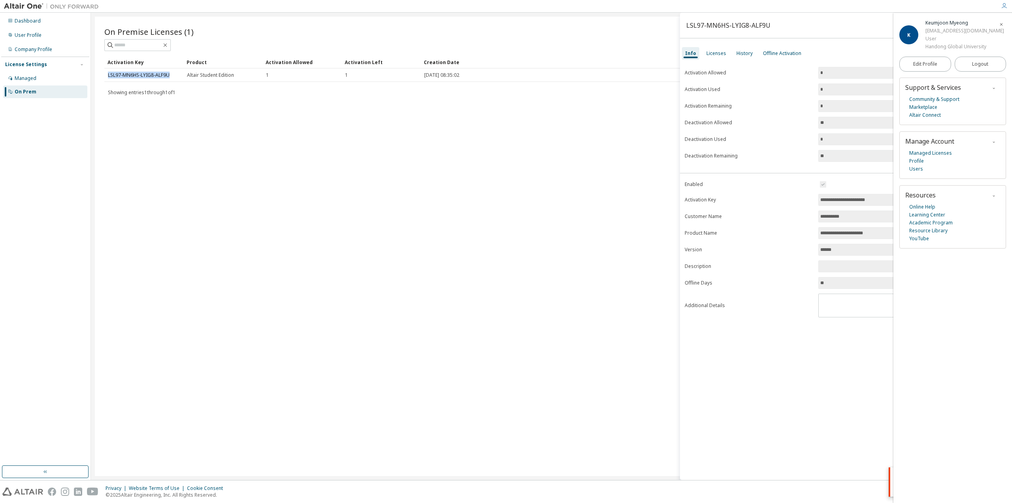
copy link "LSL97-MN6HS-LYIG8-ALF9U"
